Goal: Entertainment & Leisure: Consume media (video, audio)

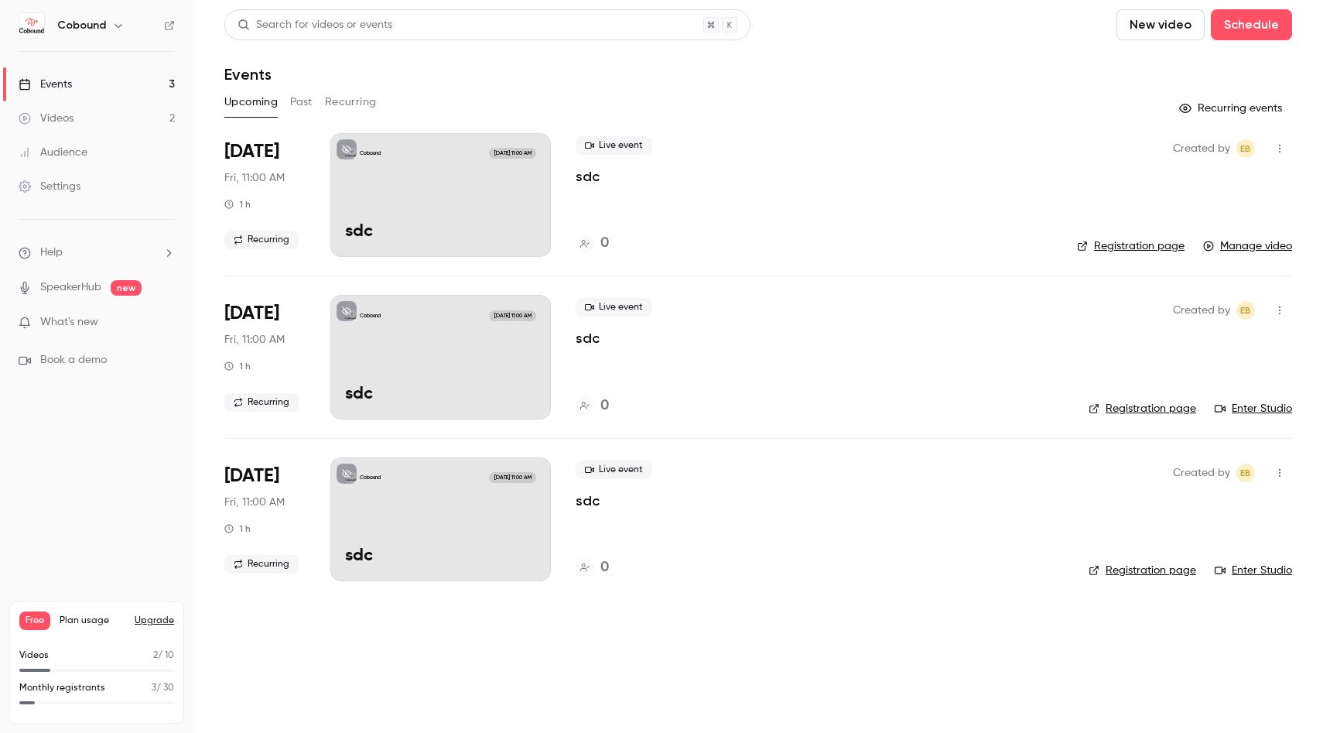
click at [296, 104] on button "Past" at bounding box center [301, 102] width 22 height 25
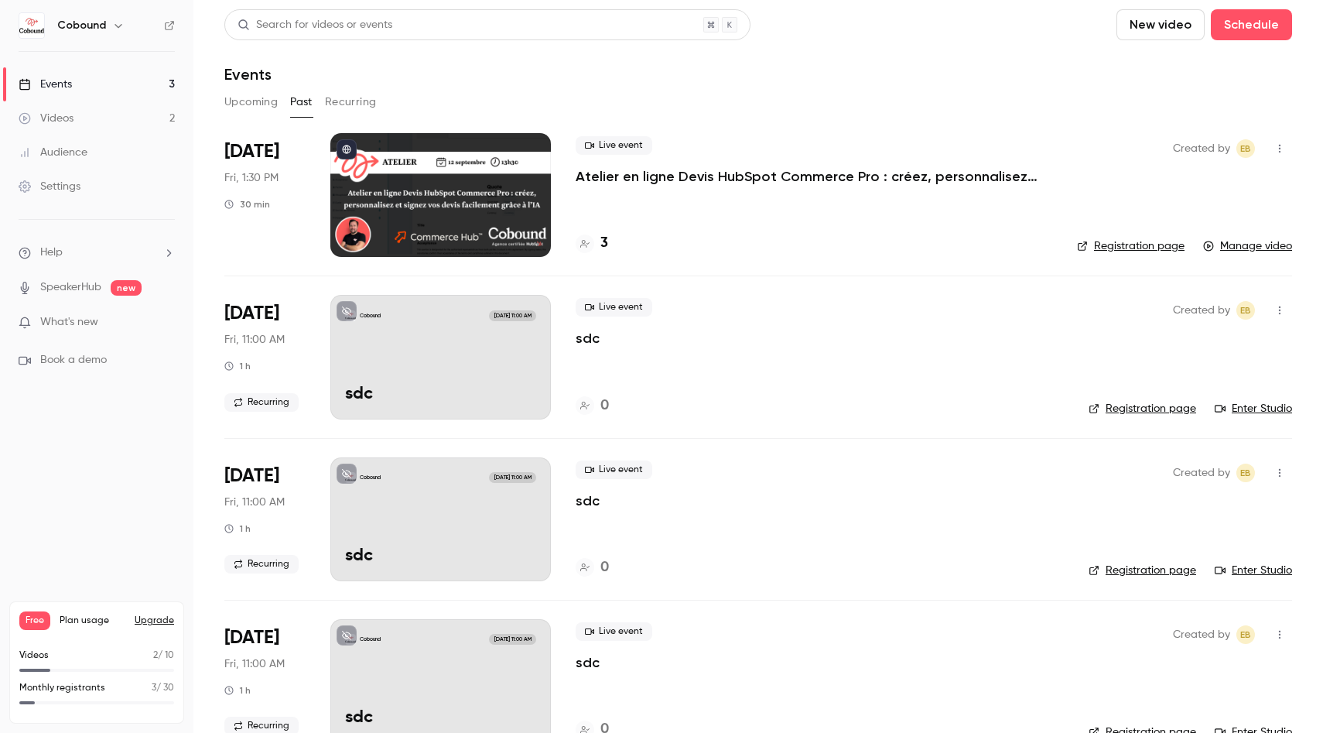
click at [451, 210] on div at bounding box center [440, 195] width 221 height 124
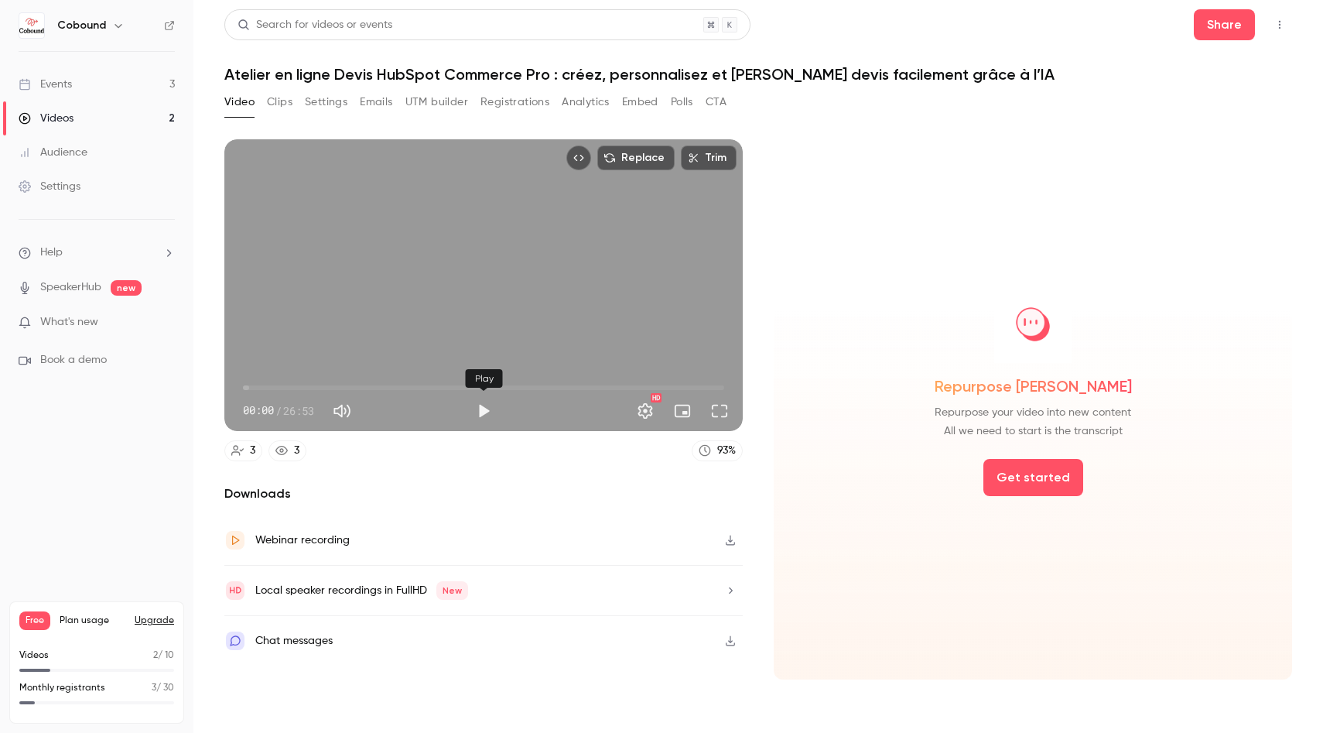
click at [480, 412] on button "Play" at bounding box center [483, 410] width 31 height 31
click at [327, 387] on span "00:01" at bounding box center [483, 387] width 481 height 25
click at [387, 385] on span "08:02" at bounding box center [483, 387] width 481 height 25
click at [464, 384] on span "08:05" at bounding box center [483, 387] width 481 height 25
click at [519, 388] on span "15:26" at bounding box center [483, 387] width 481 height 25
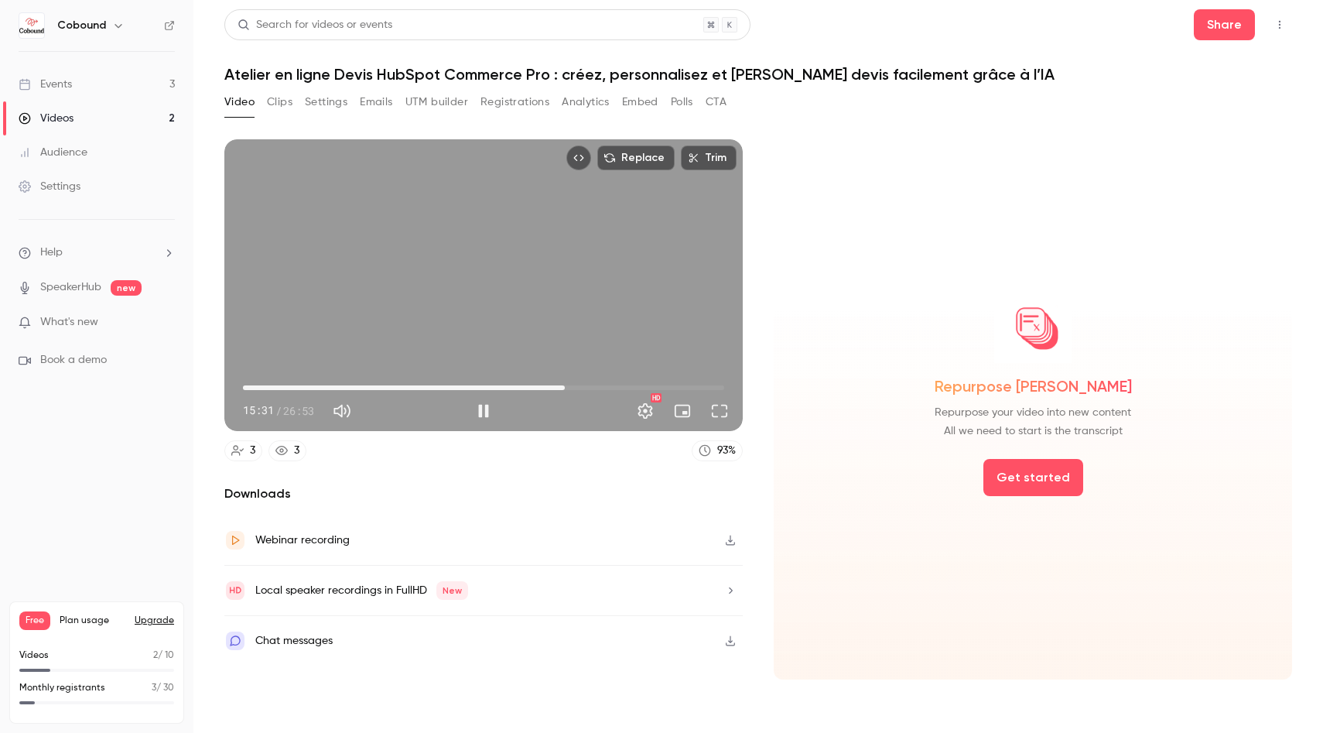
click at [565, 388] on span "17:59" at bounding box center [483, 387] width 481 height 25
click at [474, 408] on button "Pause" at bounding box center [483, 410] width 31 height 31
type input "****"
